Goal: Contribute content: Add original content to the website for others to see

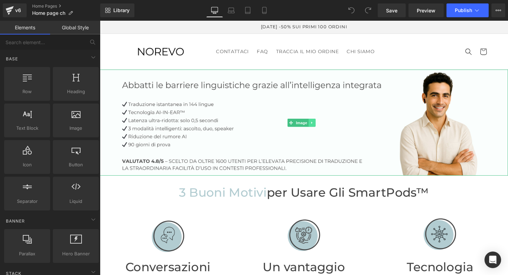
click at [317, 125] on icon at bounding box center [316, 125] width 1 height 2
click at [294, 125] on link "Image" at bounding box center [291, 125] width 21 height 8
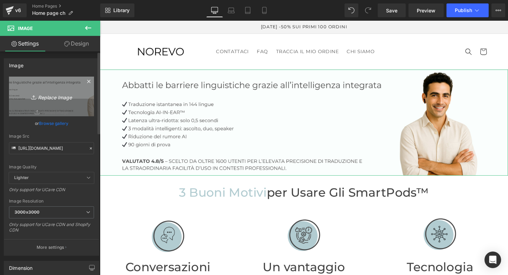
click at [53, 98] on icon "Replace Image" at bounding box center [51, 96] width 55 height 9
type input "C:\fakepath\banniere pc.jpeg"
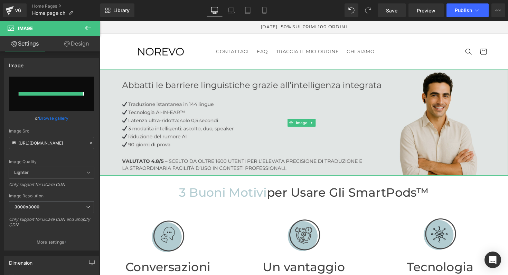
type input "[URL][DOMAIN_NAME]"
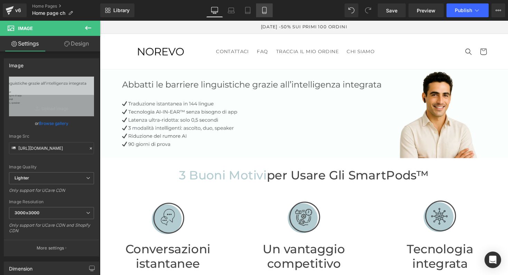
click at [266, 9] on icon at bounding box center [264, 10] width 7 height 7
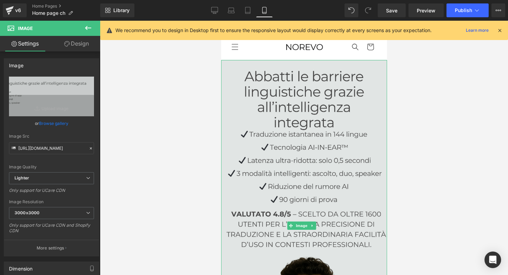
click at [321, 115] on img at bounding box center [304, 226] width 166 height 332
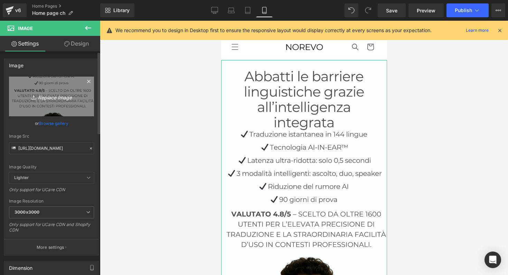
click at [50, 99] on icon "Replace Image" at bounding box center [51, 96] width 55 height 9
type input "C:\fakepath\Bannière mobile .jpg"
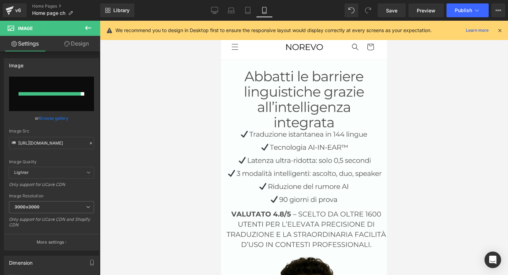
type input "[URL][DOMAIN_NAME]"
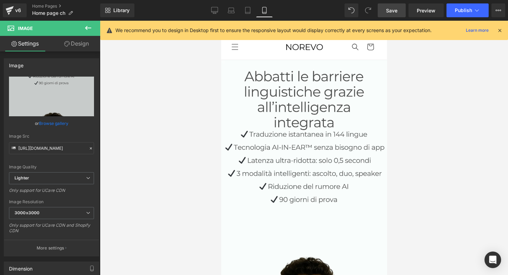
click at [389, 14] on link "Save" at bounding box center [392, 10] width 28 height 14
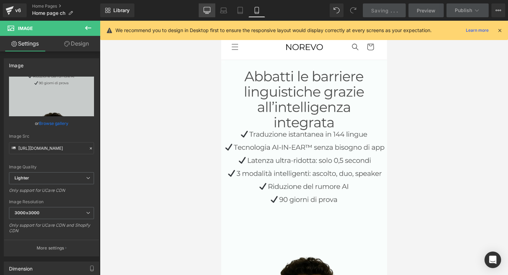
click at [206, 8] on icon at bounding box center [207, 10] width 7 height 7
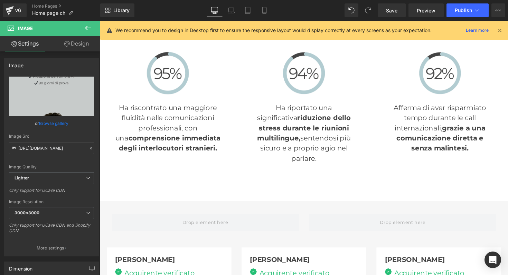
scroll to position [1391, 0]
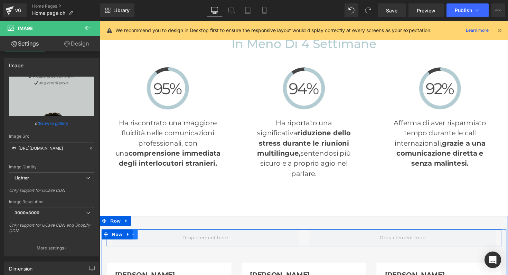
click at [134, 237] on icon at bounding box center [134, 239] width 5 height 5
click at [150, 238] on icon at bounding box center [152, 240] width 5 height 5
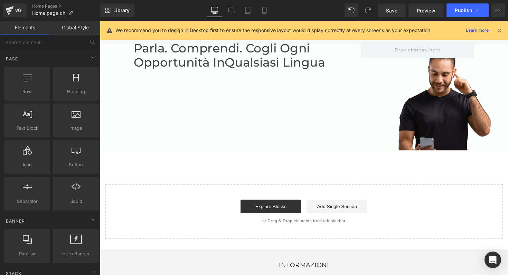
scroll to position [2551, 0]
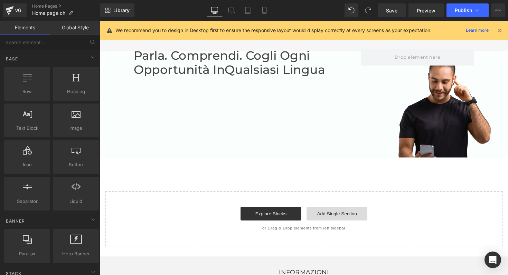
click at [342, 212] on link "Add Single Section" at bounding box center [343, 219] width 62 height 14
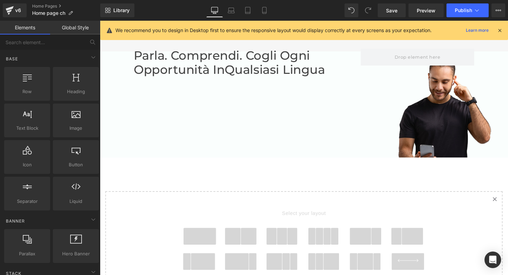
click at [204, 233] on span at bounding box center [202, 241] width 33 height 17
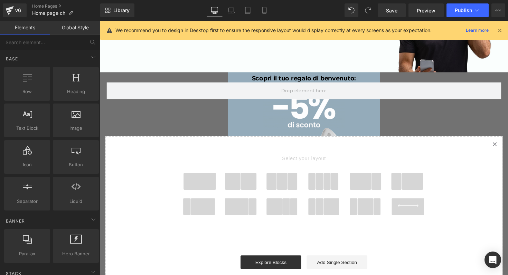
scroll to position [2639, 0]
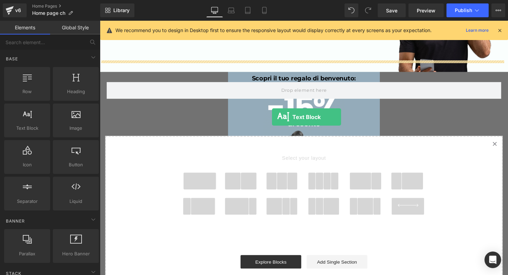
drag, startPoint x: 120, startPoint y: 141, endPoint x: 276, endPoint y: 120, distance: 157.6
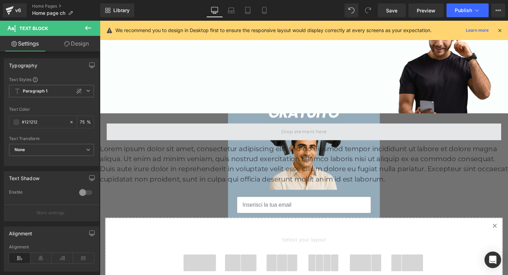
scroll to position [2595, 0]
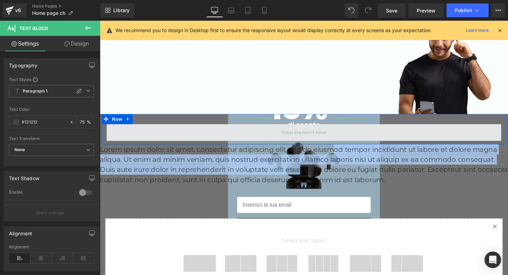
drag, startPoint x: 305, startPoint y: 135, endPoint x: 310, endPoint y: 92, distance: 43.2
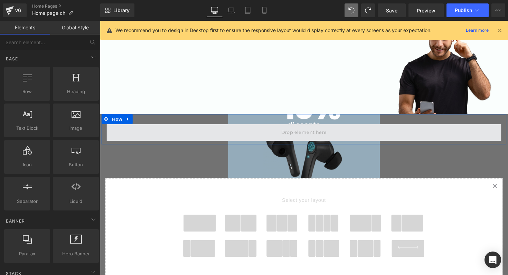
click at [312, 130] on span at bounding box center [308, 135] width 51 height 11
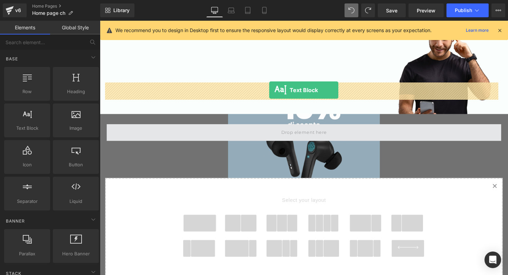
drag, startPoint x: 128, startPoint y: 137, endPoint x: 273, endPoint y: 92, distance: 152.7
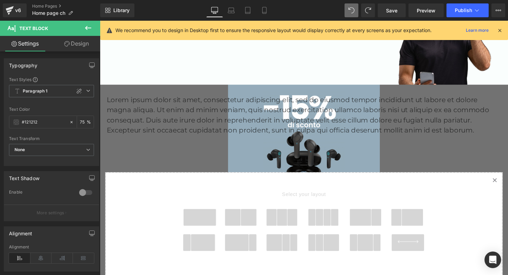
scroll to position [2630, 0]
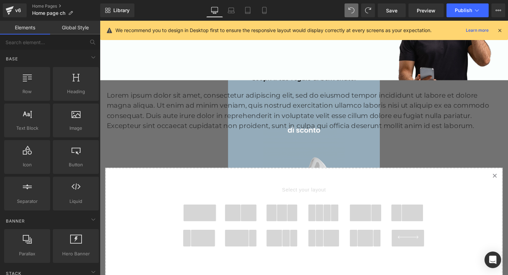
click at [499, 172] on link "Created with Sketch." at bounding box center [504, 179] width 15 height 15
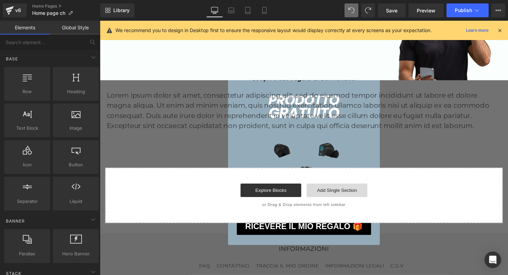
click at [335, 188] on link "Add Single Section" at bounding box center [343, 195] width 62 height 14
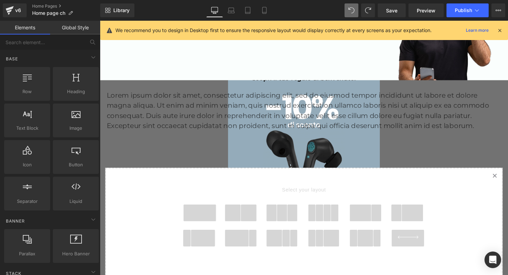
click at [203, 209] on span at bounding box center [202, 217] width 33 height 17
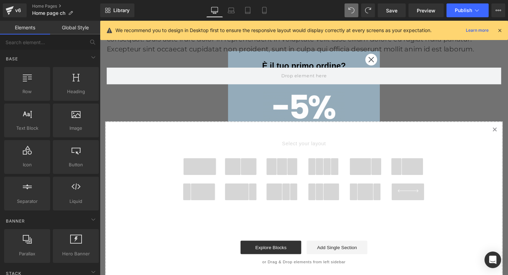
scroll to position [2713, 0]
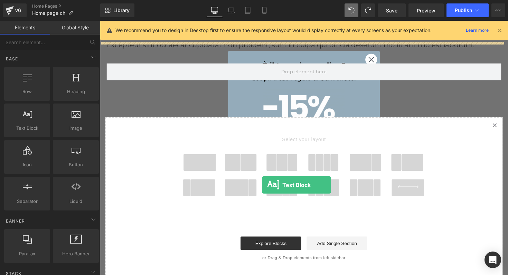
drag, startPoint x: 125, startPoint y: 144, endPoint x: 266, endPoint y: 189, distance: 147.7
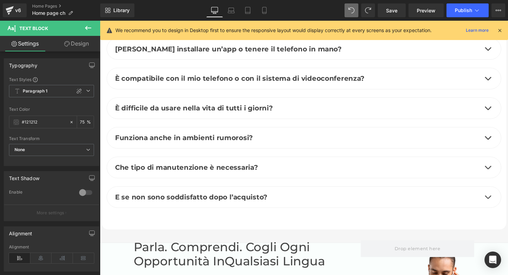
scroll to position [2354, 0]
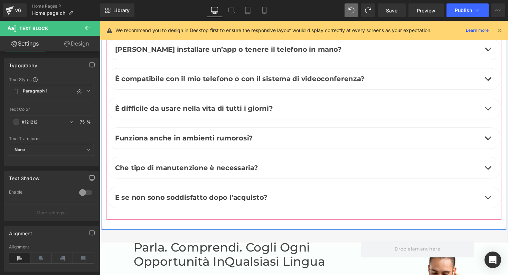
click at [385, 161] on div "Che tipo di manutenzione è necessaria? Text Block" at bounding box center [309, 172] width 404 height 22
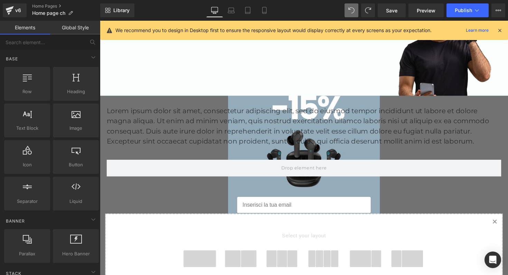
scroll to position [2647, 0]
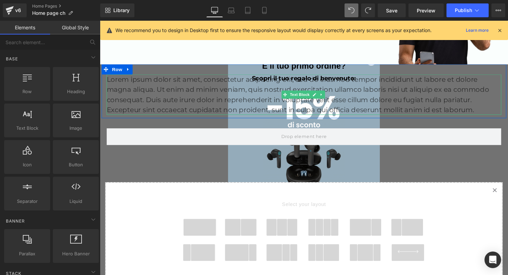
click at [340, 76] on p "Lorem ipsum dolor sit amet, consectetur adipiscing elit, sed do eiusmod tempor …" at bounding box center [309, 96] width 404 height 41
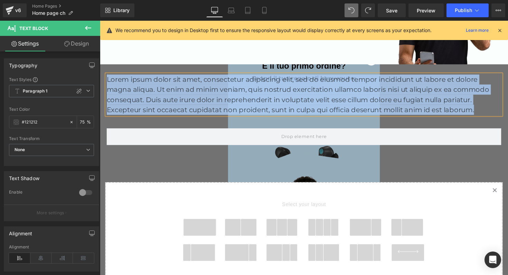
paste div
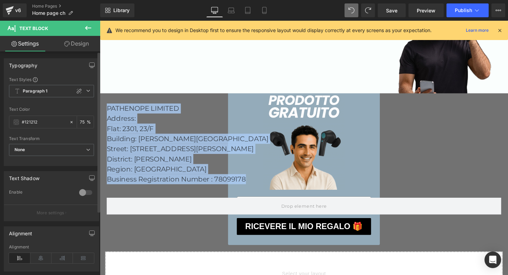
scroll to position [4, 0]
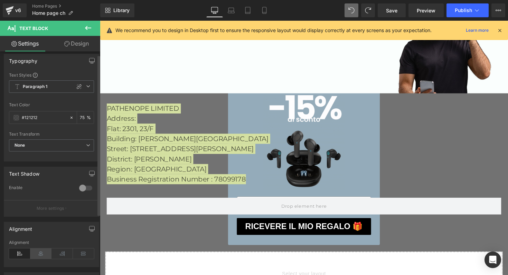
click at [40, 250] on icon at bounding box center [40, 254] width 21 height 10
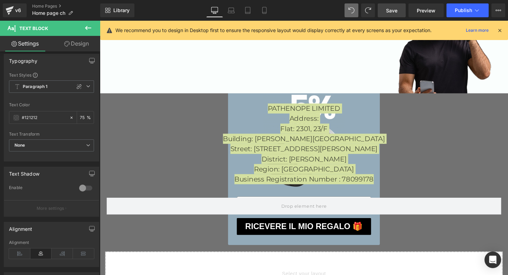
click at [395, 7] on span "Save" at bounding box center [391, 10] width 11 height 7
click at [435, 9] on span "Preview" at bounding box center [426, 10] width 19 height 7
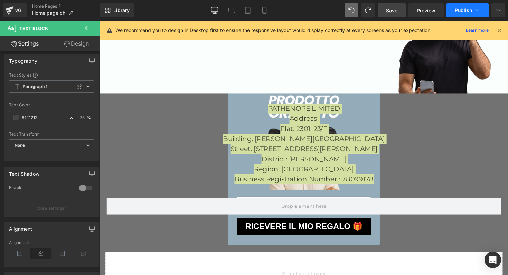
click at [466, 11] on span "Publish" at bounding box center [463, 11] width 17 height 6
